Goal: Task Accomplishment & Management: Complete application form

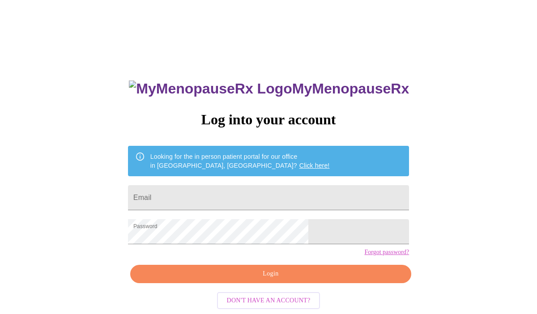
scroll to position [14, 0]
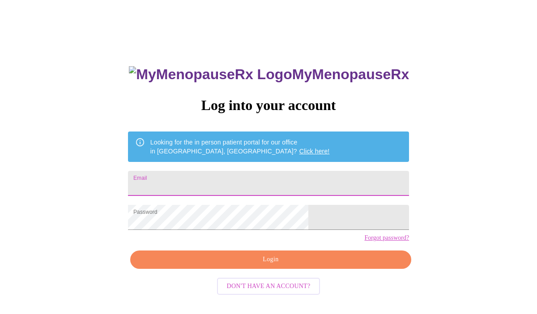
click at [265, 174] on input "Email" at bounding box center [268, 183] width 281 height 25
type input "[EMAIL_ADDRESS][DOMAIN_NAME]"
click at [239, 265] on span "Login" at bounding box center [270, 259] width 260 height 11
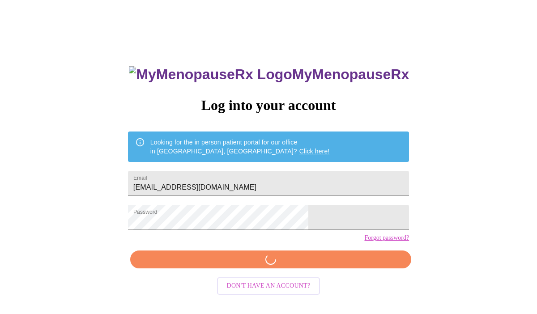
scroll to position [14, 0]
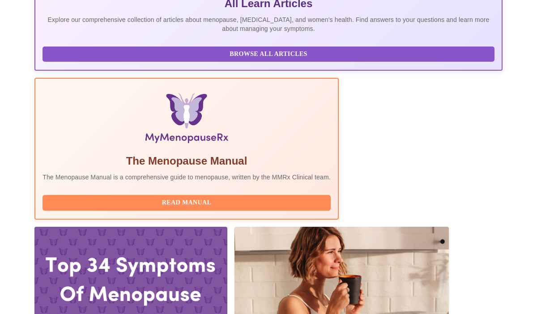
scroll to position [353, 0]
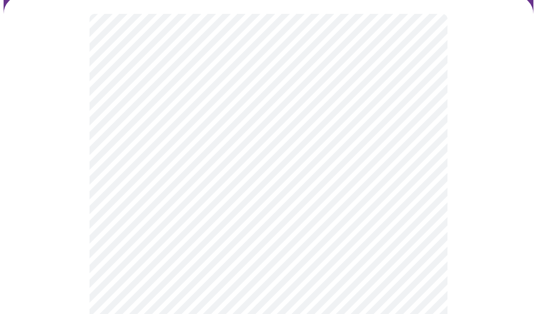
scroll to position [82, 0]
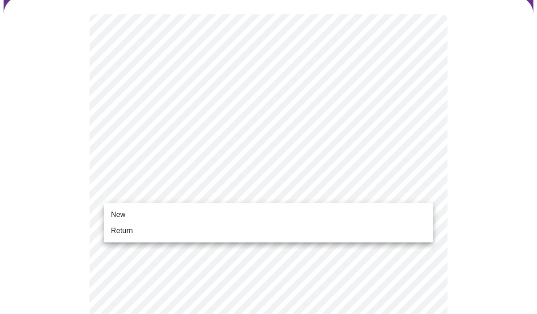
click at [131, 230] on span "Return" at bounding box center [122, 230] width 22 height 11
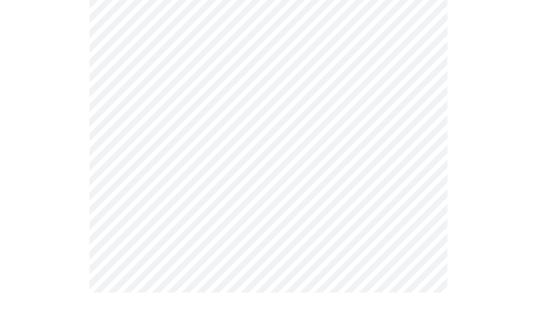
scroll to position [0, 0]
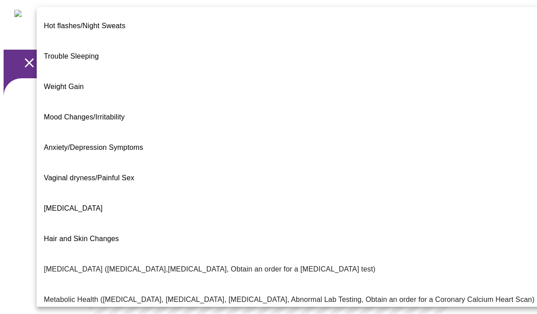
click at [375, 195] on body "MyMenopauseRx Appointments Messaging Labs Uploads Medications Community Refer a…" at bounding box center [269, 279] width 530 height 550
click at [85, 49] on span "Trouble Sleeping" at bounding box center [71, 56] width 55 height 25
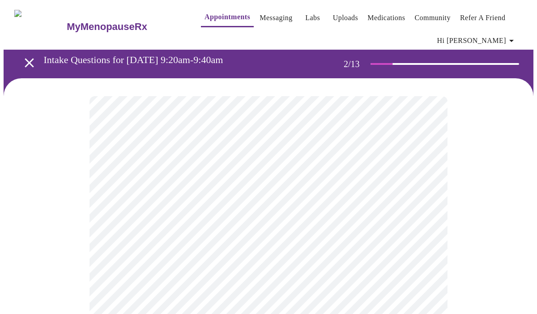
click at [200, 207] on body "MyMenopauseRx Appointments Messaging Labs Uploads Medications Community Refer a…" at bounding box center [269, 276] width 530 height 545
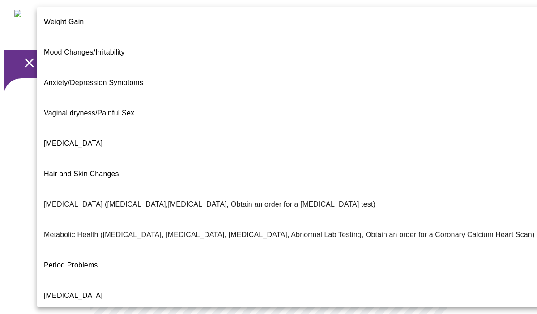
scroll to position [149, 0]
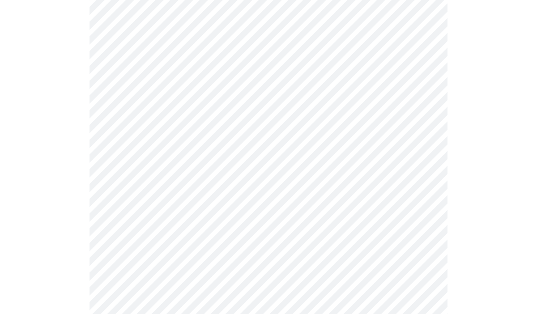
scroll to position [111, 0]
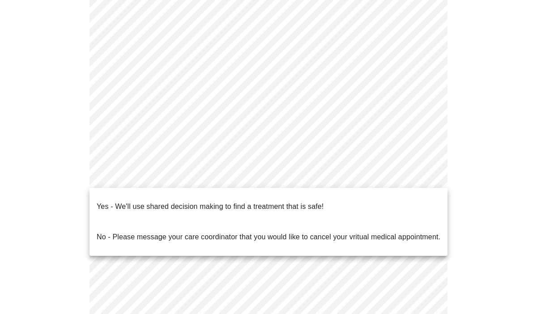
click at [200, 171] on body "MyMenopauseRx Appointments Messaging Labs Uploads Medications Community Refer a…" at bounding box center [269, 164] width 530 height 545
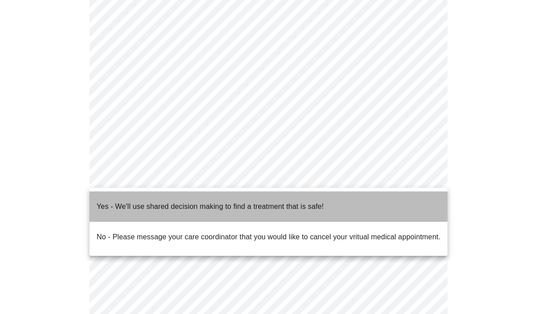
click at [182, 201] on p "Yes - We'll use shared decision making to find a treatment that is safe!" at bounding box center [210, 206] width 227 height 11
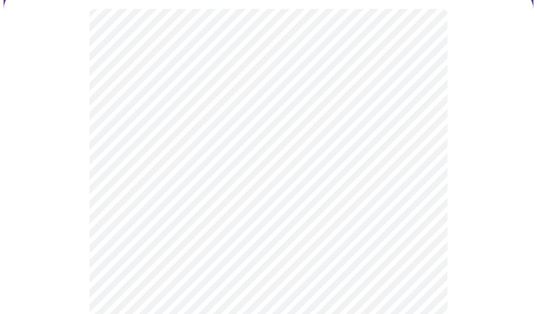
scroll to position [68, 0]
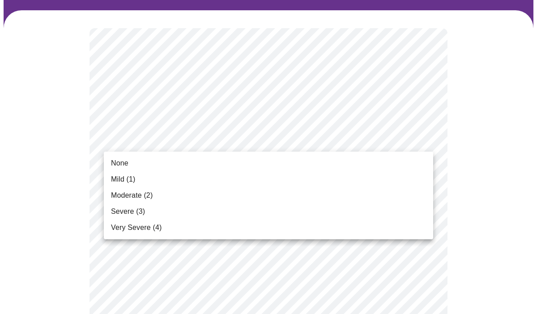
click at [284, 166] on li "None" at bounding box center [268, 163] width 329 height 16
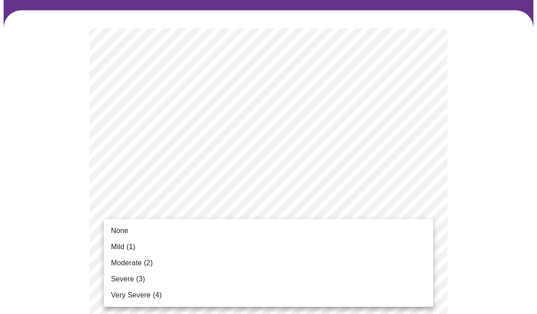
click at [179, 263] on li "Moderate (2)" at bounding box center [268, 263] width 329 height 16
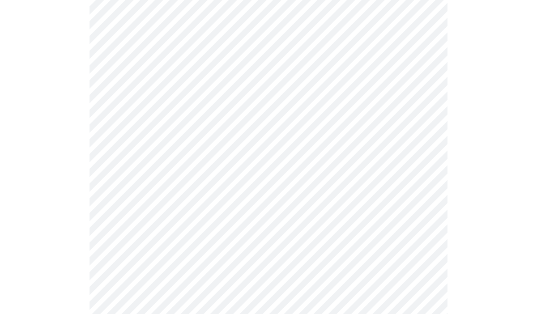
scroll to position [149, 0]
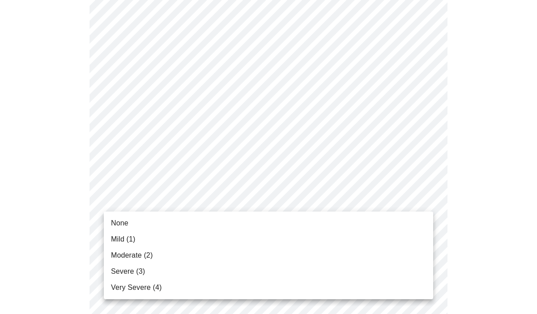
click at [166, 270] on li "Severe (3)" at bounding box center [268, 272] width 329 height 16
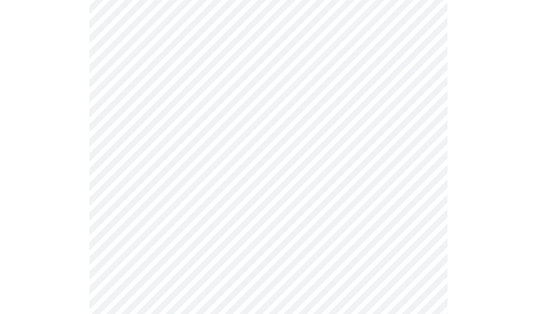
scroll to position [239, 0]
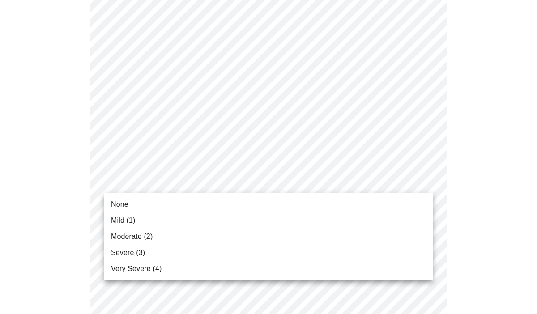
click at [153, 252] on li "Severe (3)" at bounding box center [268, 253] width 329 height 16
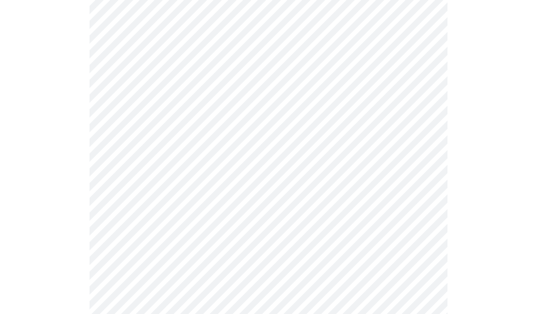
scroll to position [326, 0]
click at [174, 158] on body "MyMenopauseRx Appointments Messaging Labs Uploads Medications Community Refer a…" at bounding box center [269, 254] width 530 height 1152
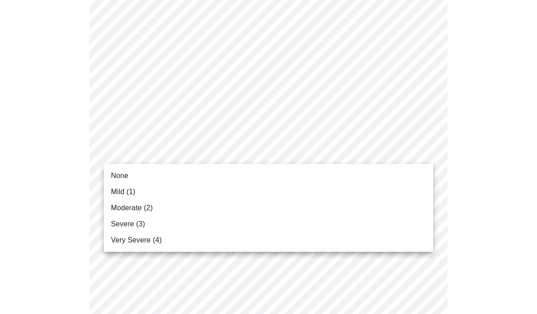
click at [149, 175] on li "None" at bounding box center [268, 176] width 329 height 16
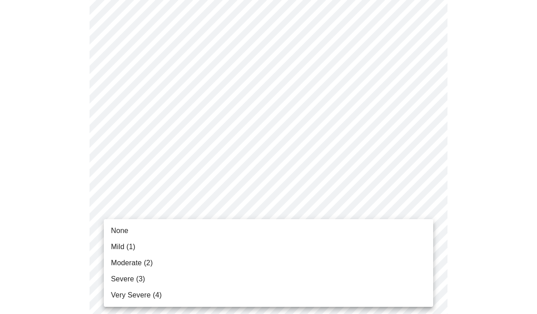
click at [156, 207] on body "MyMenopauseRx Appointments Messaging Labs Uploads Medications Community Refer a…" at bounding box center [269, 248] width 530 height 1140
click at [143, 251] on li "Mild (1)" at bounding box center [268, 247] width 329 height 16
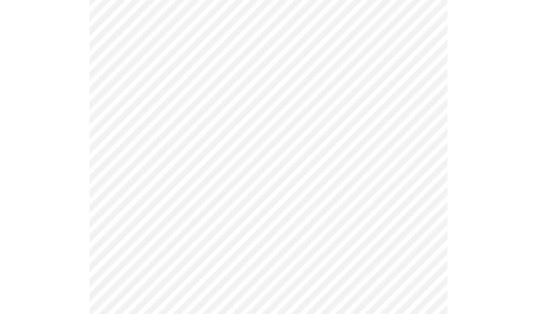
scroll to position [445, 0]
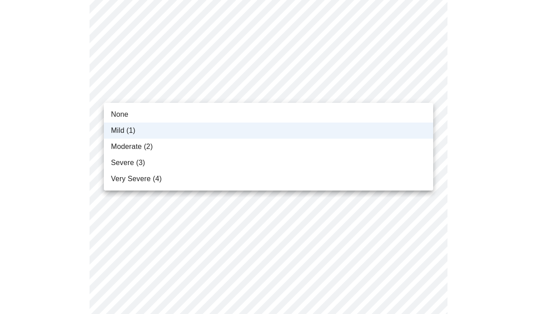
click at [148, 99] on body "MyMenopauseRx Appointments Messaging Labs Uploads Medications Community Refer a…" at bounding box center [269, 121] width 530 height 1127
click at [137, 148] on span "Moderate (2)" at bounding box center [132, 146] width 42 height 11
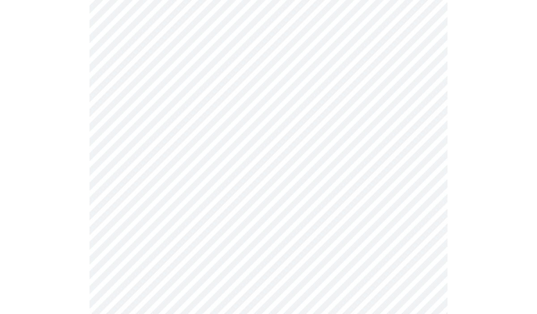
click at [138, 168] on body "MyMenopauseRx Appointments Messaging Labs Uploads Medications Community Refer a…" at bounding box center [269, 121] width 530 height 1127
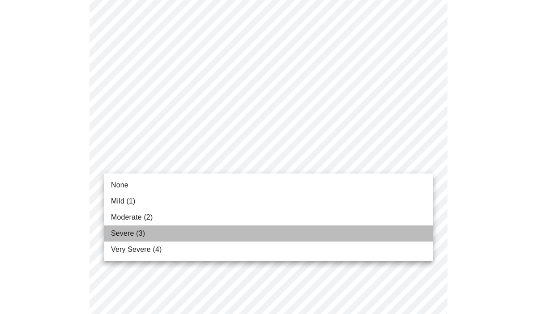
click at [126, 238] on span "Severe (3)" at bounding box center [128, 233] width 34 height 11
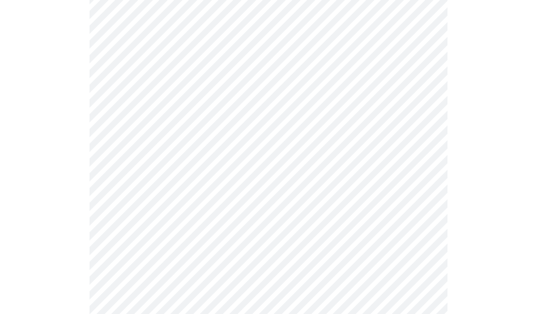
scroll to position [545, 0]
click at [142, 141] on body "MyMenopauseRx Appointments Messaging Labs Uploads Medications Community Refer a…" at bounding box center [269, 16] width 530 height 1115
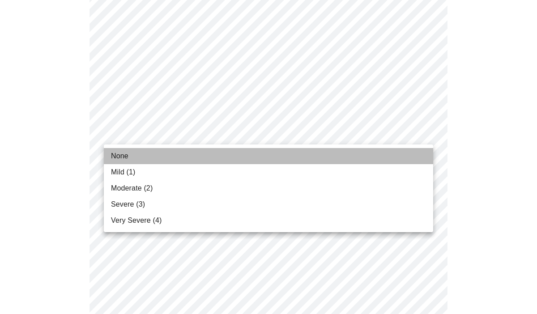
click at [126, 152] on span "None" at bounding box center [119, 156] width 17 height 11
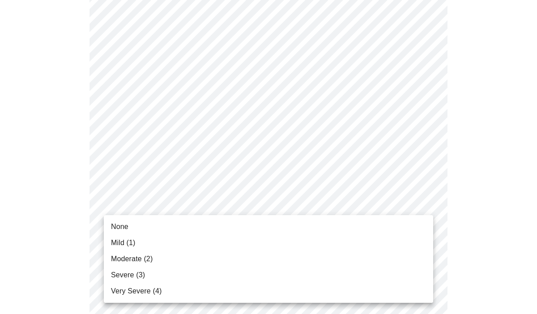
click at [131, 200] on body "MyMenopauseRx Appointments Messaging Labs Uploads Medications Community Refer a…" at bounding box center [269, 10] width 530 height 1102
click at [121, 242] on span "Mild (1)" at bounding box center [123, 243] width 25 height 11
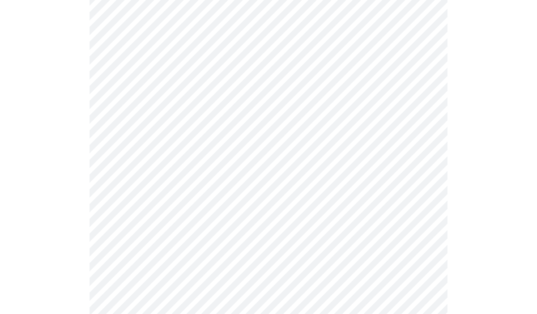
scroll to position [631, 0]
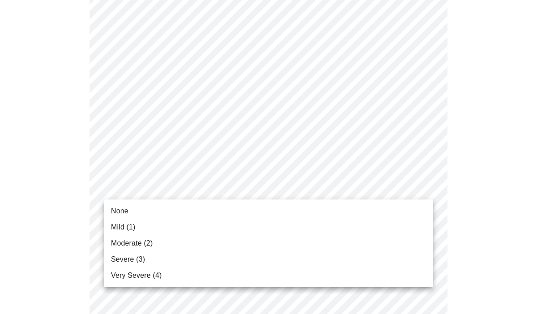
click at [123, 213] on span "None" at bounding box center [119, 211] width 17 height 11
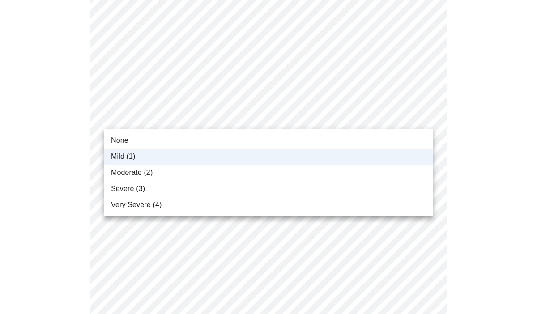
click at [124, 140] on span "None" at bounding box center [119, 140] width 17 height 11
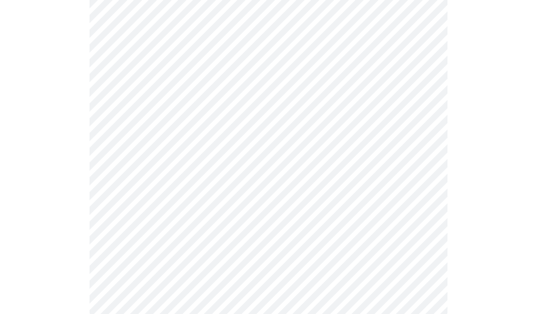
scroll to position [757, 0]
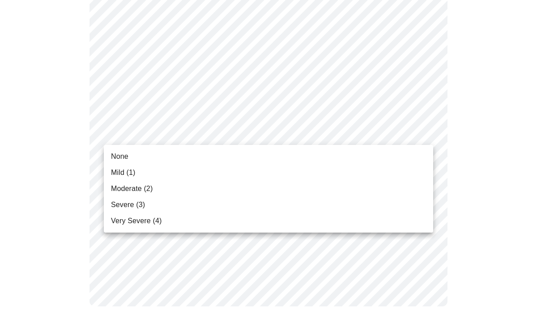
click at [128, 163] on li "None" at bounding box center [268, 157] width 329 height 16
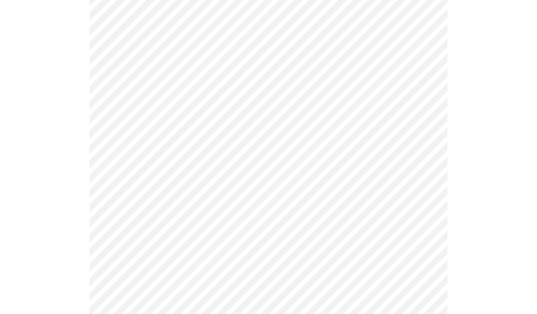
scroll to position [436, 0]
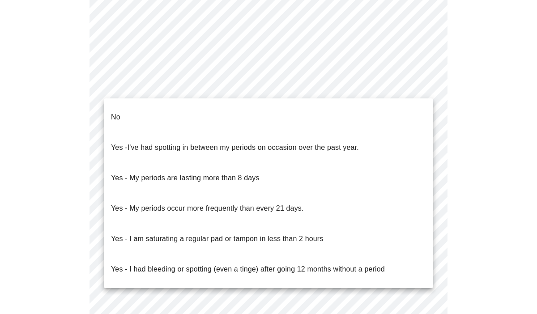
click at [146, 117] on li "No" at bounding box center [268, 117] width 329 height 30
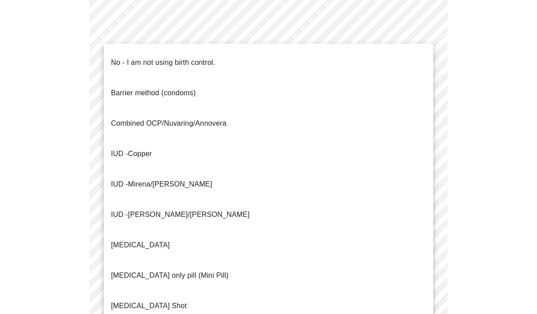
click at [147, 58] on p "No - I am not using birth control." at bounding box center [163, 62] width 104 height 11
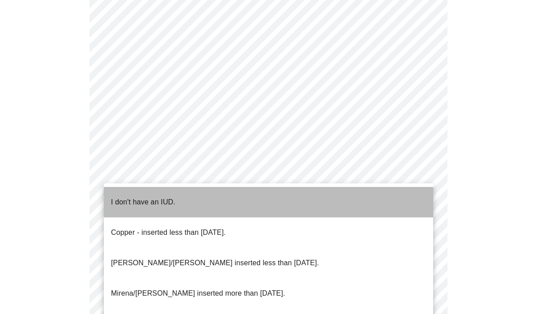
click at [148, 197] on p "I don't have an IUD." at bounding box center [143, 202] width 64 height 11
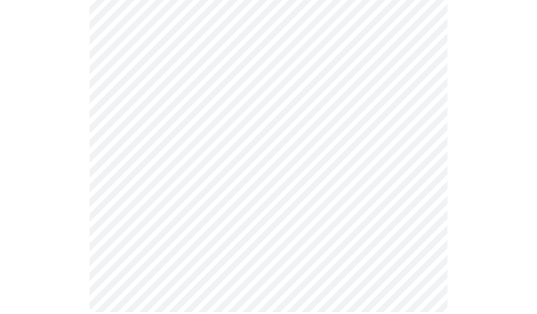
scroll to position [529, 0]
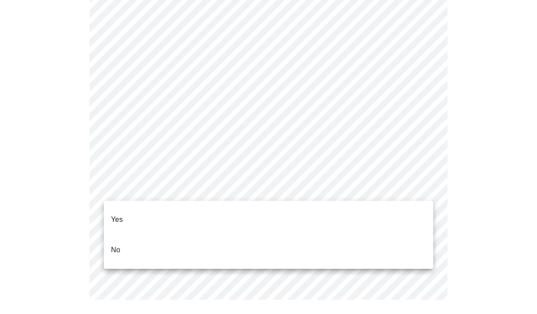
click at [134, 235] on li "No" at bounding box center [268, 250] width 329 height 30
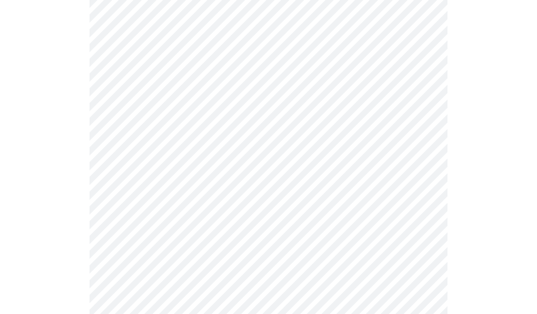
scroll to position [121, 0]
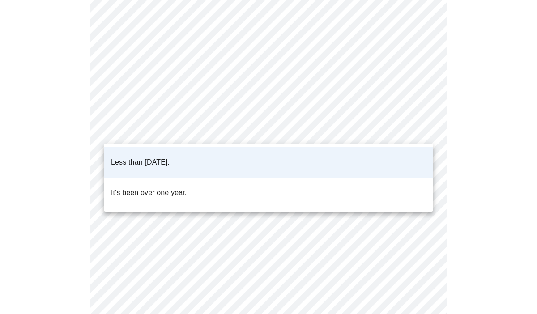
click at [360, 124] on body "MyMenopauseRx Appointments Messaging Labs Uploads Medications Community Refer a…" at bounding box center [269, 220] width 530 height 674
click at [336, 152] on li "Less than [DATE]." at bounding box center [268, 162] width 329 height 30
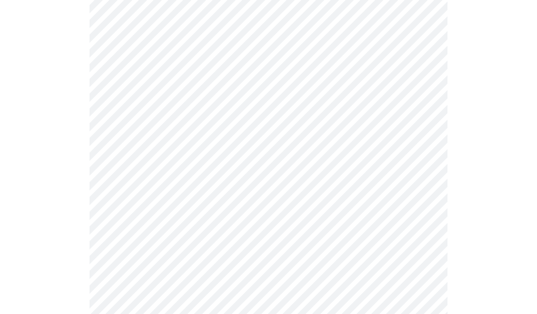
click at [319, 197] on body "MyMenopauseRx Appointments Messaging Labs Uploads Medications Community Refer a…" at bounding box center [269, 220] width 530 height 674
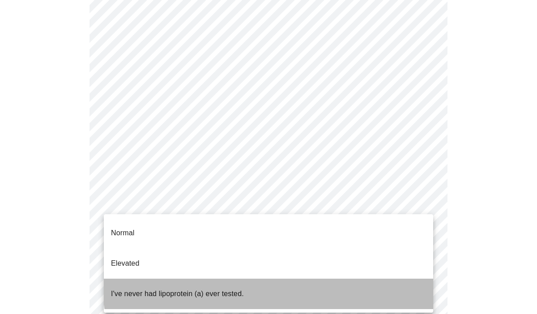
click at [274, 279] on li "I've never had lipoprotein (a) ever tested." at bounding box center [268, 294] width 329 height 30
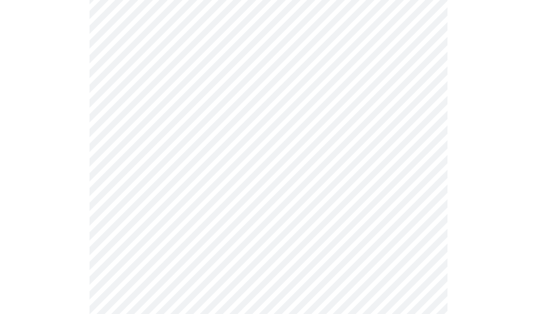
scroll to position [2360, 0]
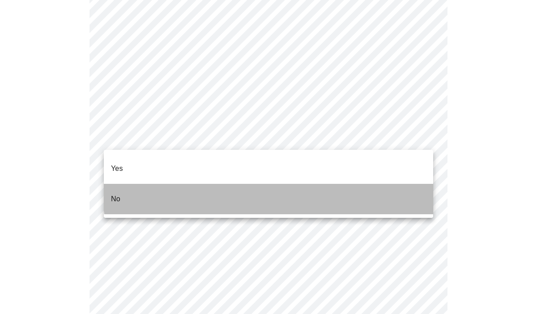
click at [277, 186] on li "No" at bounding box center [268, 199] width 329 height 30
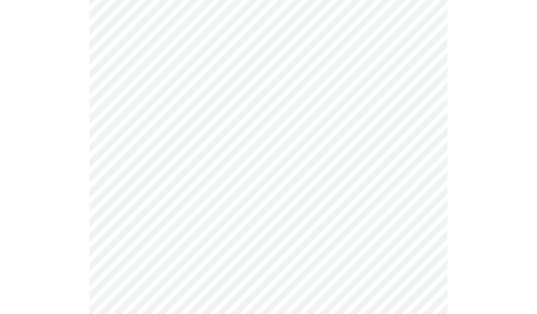
scroll to position [0, 0]
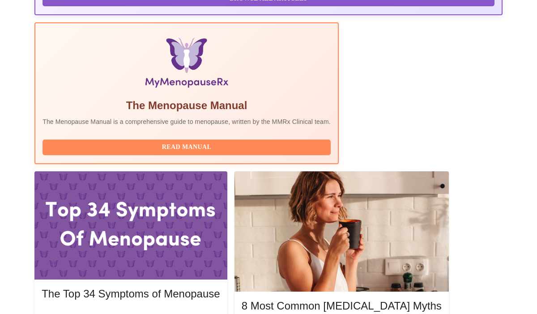
scroll to position [276, 0]
